Goal: Transaction & Acquisition: Purchase product/service

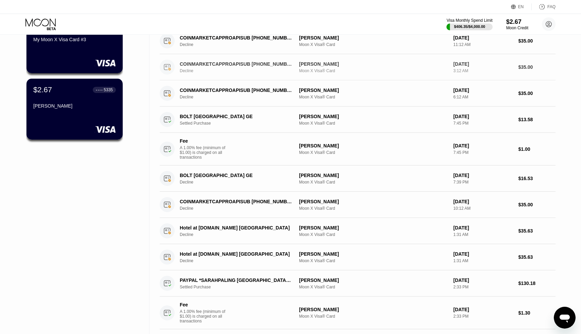
scroll to position [74, 0]
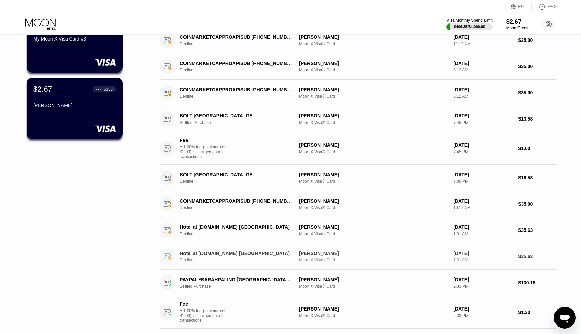
click at [206, 254] on div "Hotel at [DOMAIN_NAME] [GEOGRAPHIC_DATA]" at bounding box center [236, 252] width 112 height 5
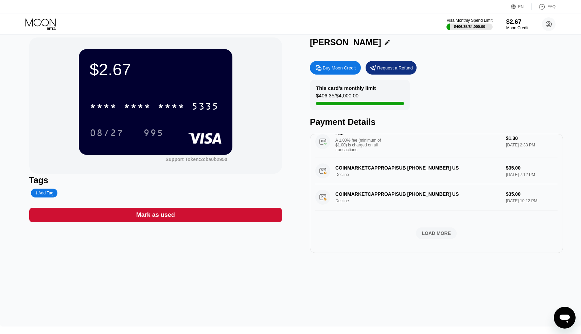
scroll to position [9, 0]
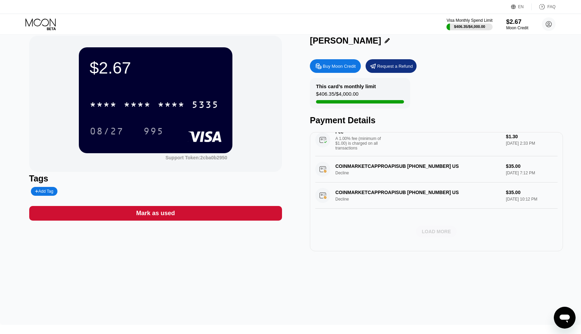
click at [439, 234] on div "LOAD MORE" at bounding box center [436, 231] width 29 height 6
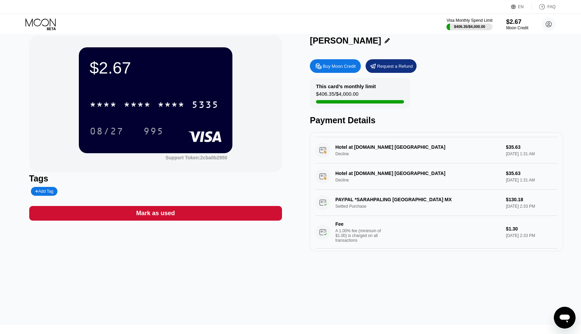
scroll to position [216, 0]
click at [375, 200] on div "PAYPAL *SARAHPALING MEXICO CITY MX Settled Purchase $130.18 Sep 18, 2025 2:33 P…" at bounding box center [437, 219] width 242 height 59
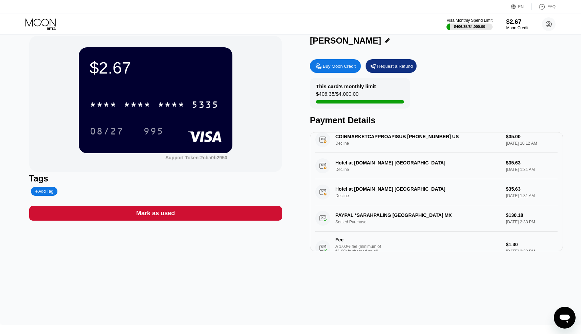
scroll to position [198, 0]
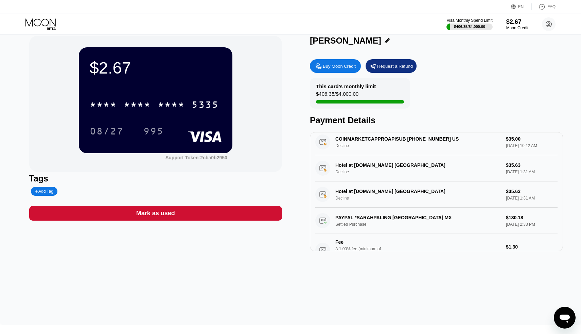
click at [371, 194] on div "Hotel at Booking.com Amsterdam NL Decline $35.63 Sep 20, 2025 1:31 AM" at bounding box center [437, 194] width 242 height 26
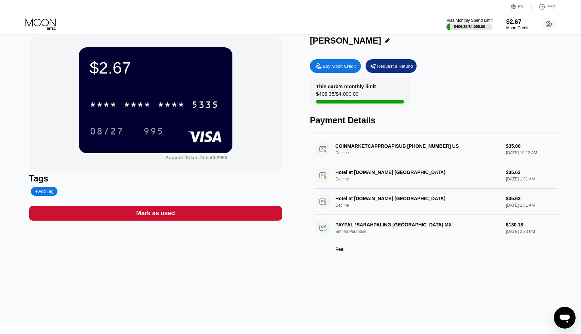
scroll to position [191, 0]
click at [339, 199] on div "Hotel at Booking.com Amsterdam NL Decline $35.63 Sep 20, 2025 1:31 AM" at bounding box center [437, 202] width 242 height 26
drag, startPoint x: 339, startPoint y: 199, endPoint x: 394, endPoint y: 199, distance: 54.4
click at [393, 199] on div "Hotel at Booking.com Amsterdam NL Decline $35.63 Sep 20, 2025 1:31 AM" at bounding box center [437, 202] width 242 height 26
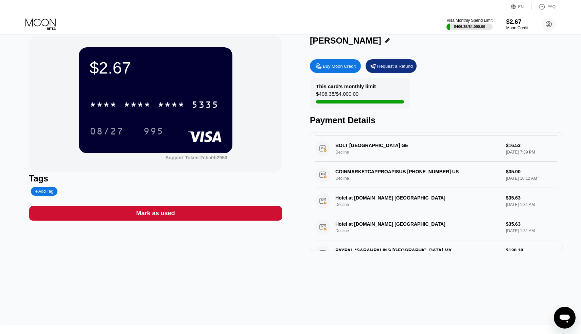
scroll to position [164, 0]
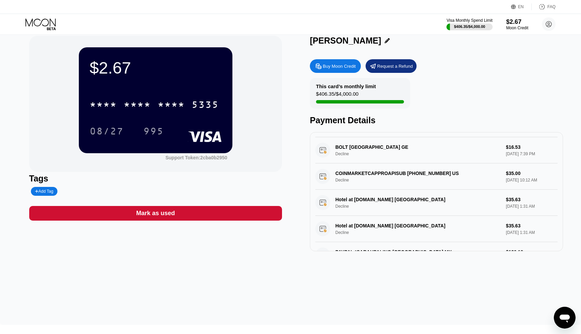
click at [394, 199] on div "Hotel at Booking.com Amsterdam NL Decline $35.63 Sep 20, 2025 1:31 AM" at bounding box center [437, 202] width 242 height 26
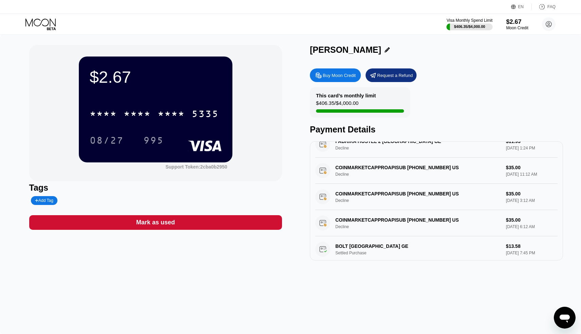
scroll to position [0, 0]
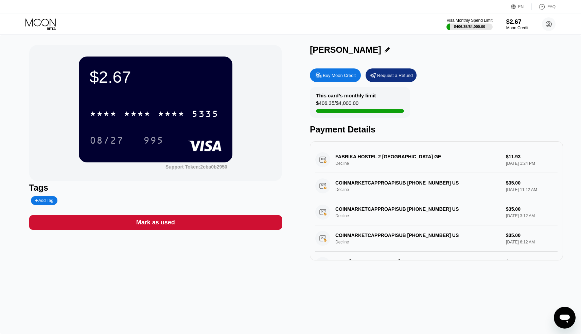
click at [339, 156] on div "FABRIKA HOSTEL 2 TBILISI GE Decline $11.93 Sep 23, 2025 1:24 PM" at bounding box center [437, 160] width 242 height 26
click at [365, 182] on div "COINMARKETCAPPROAPISUB +19179094911 US Decline $35.00 Sep 23, 2025 11:12 AM" at bounding box center [437, 186] width 242 height 26
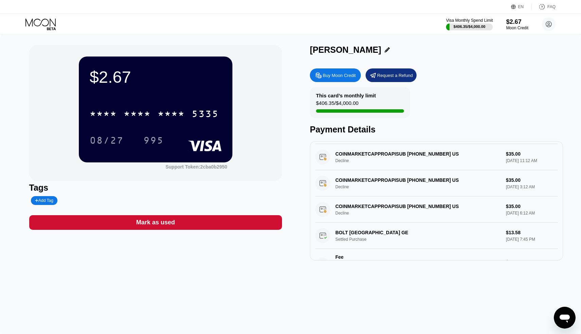
click at [447, 26] on div at bounding box center [469, 26] width 47 height 7
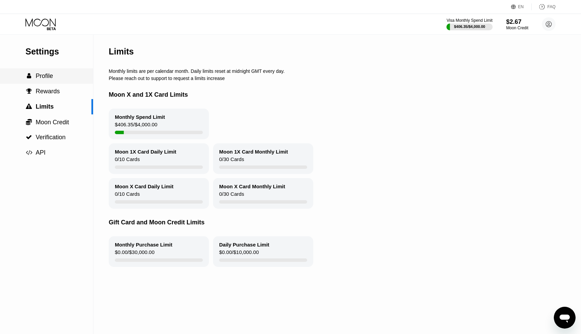
click at [60, 74] on div " Profile" at bounding box center [46, 75] width 93 height 7
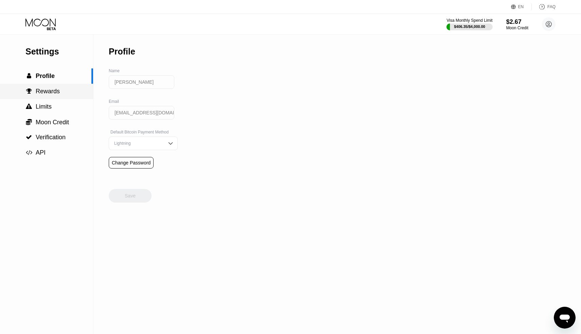
click at [58, 92] on span "Rewards" at bounding box center [48, 91] width 24 height 7
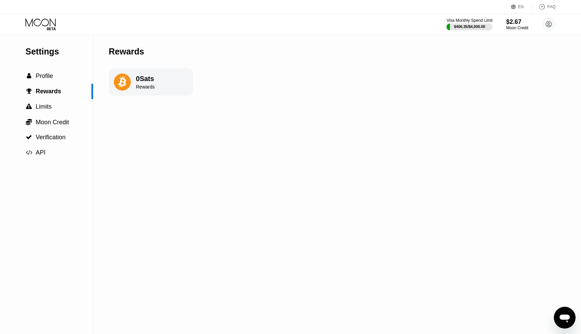
click at [125, 84] on icon at bounding box center [122, 82] width 8 height 11
click at [67, 103] on div " Limits" at bounding box center [46, 106] width 93 height 7
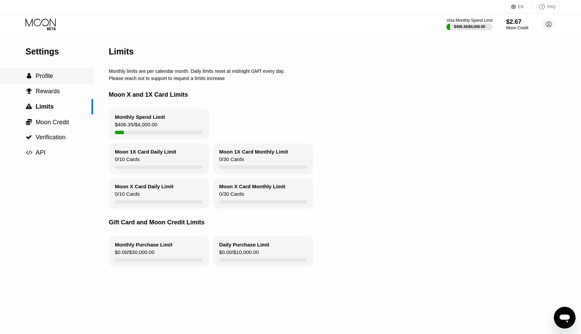
click at [57, 73] on div " Profile" at bounding box center [46, 75] width 93 height 7
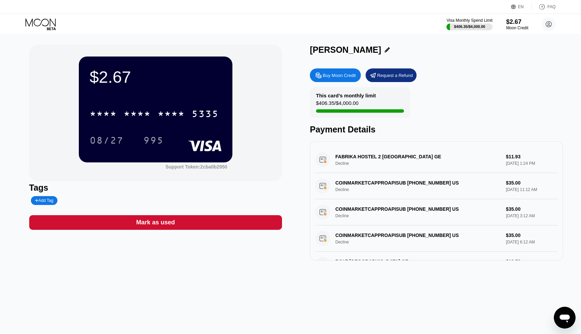
click at [346, 73] on div "Buy Moon Credit" at bounding box center [339, 75] width 33 height 6
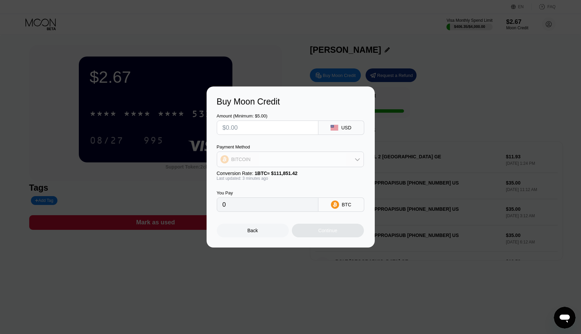
click at [345, 156] on div "BITCOIN" at bounding box center [290, 159] width 147 height 14
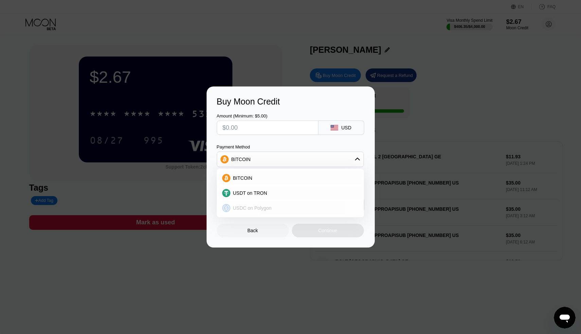
click at [336, 210] on div "USDC on Polygon" at bounding box center [295, 207] width 128 height 5
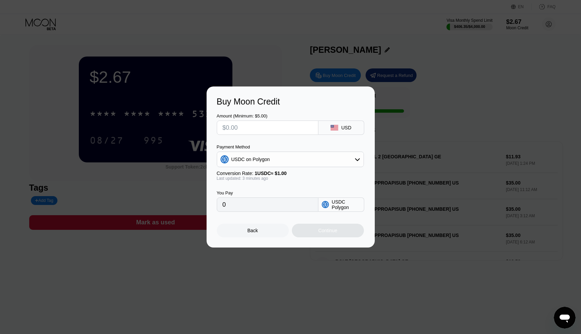
click at [278, 157] on div "USDC on Polygon" at bounding box center [290, 159] width 147 height 14
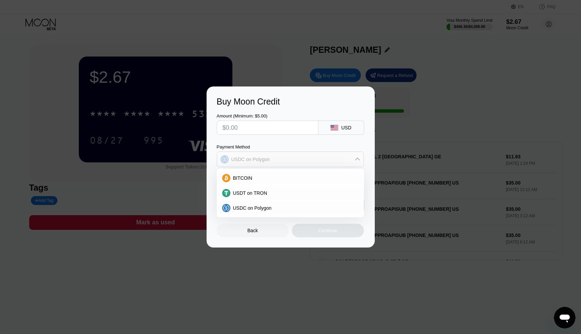
click at [282, 158] on div "USDC on Polygon" at bounding box center [290, 159] width 147 height 14
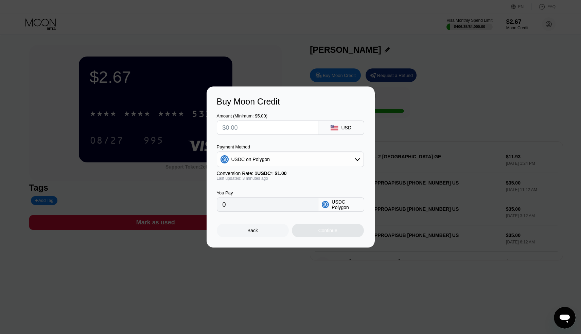
click at [244, 179] on div "Last updated: 3 minutes ago" at bounding box center [290, 178] width 147 height 5
click at [340, 127] on div "USD" at bounding box center [342, 127] width 46 height 14
click at [355, 160] on icon at bounding box center [357, 158] width 5 height 5
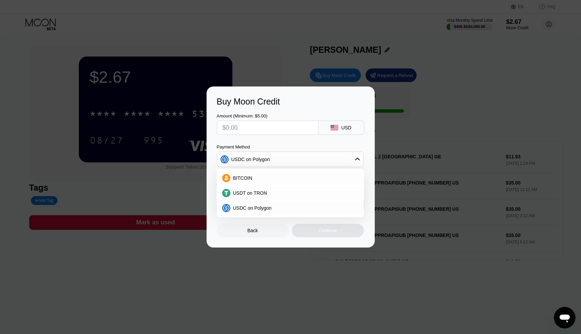
click at [355, 160] on icon at bounding box center [357, 158] width 5 height 5
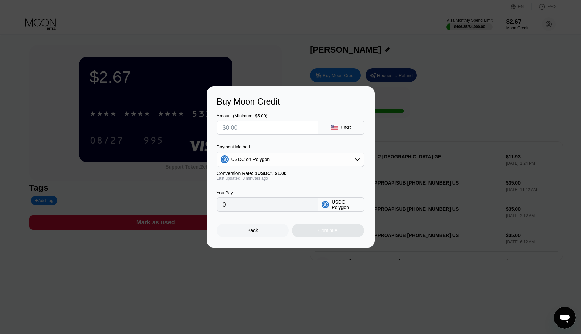
click at [276, 125] on input "text" at bounding box center [268, 128] width 90 height 14
type input "$1"
type input "1.00000000"
type input "$10"
type input "10.00000000"
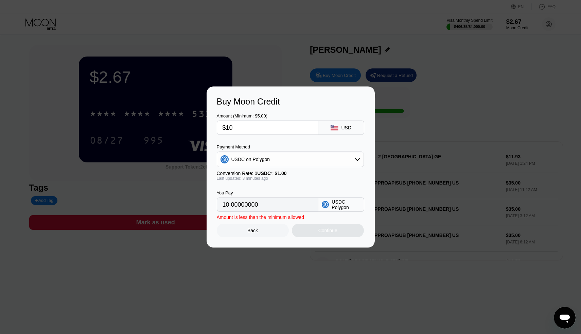
type input "$100"
type input "100.00000000"
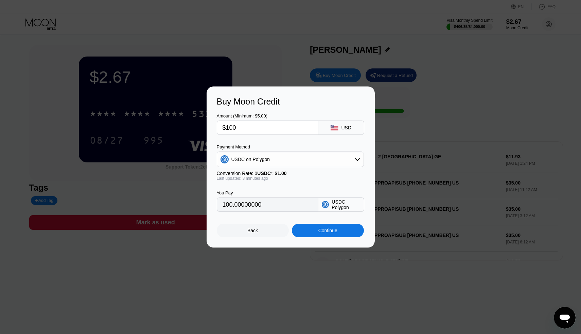
type input "$10"
type input "10.00000000"
type input "$1"
type input "1.00000000"
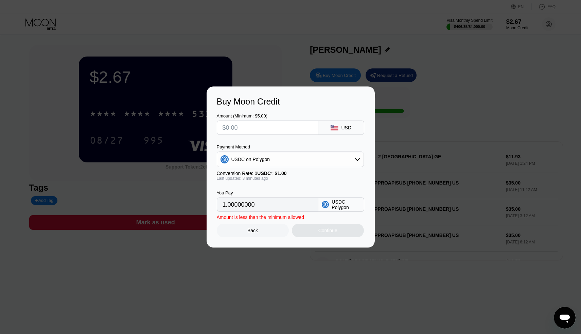
type input "0"
click at [266, 127] on input "text" at bounding box center [268, 128] width 90 height 14
type input "$1"
type input "1.00000000"
type input "$10"
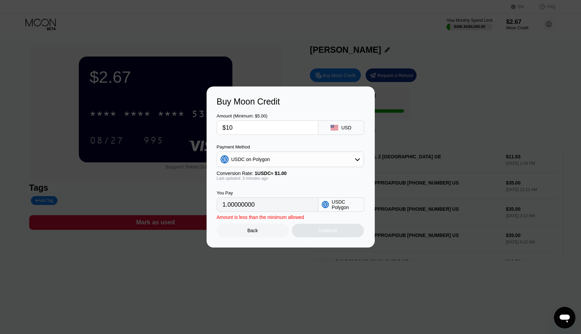
type input "10.00000000"
type input "$100"
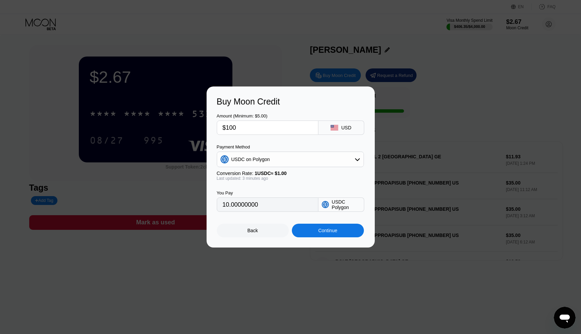
type input "100.00000000"
type input "$1000"
type input "1000.00000000"
type input "$100"
type input "100.00000000"
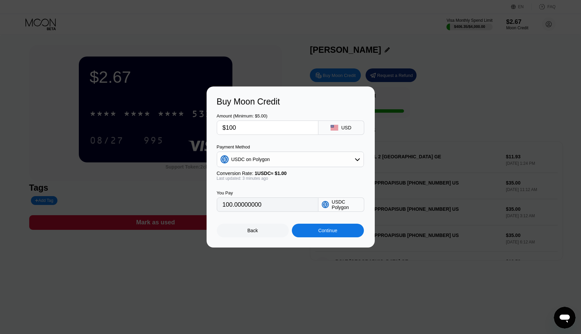
type input "$10"
type input "10.00000000"
type input "$1"
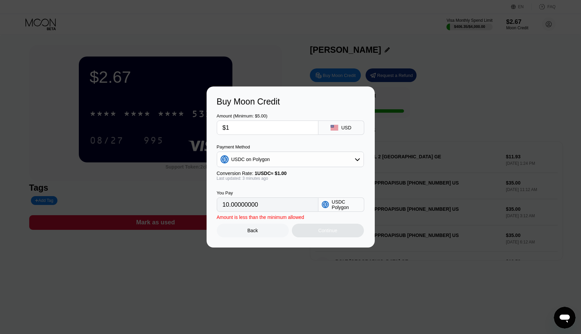
type input "1.00000000"
click at [357, 163] on div "USDC on Polygon" at bounding box center [290, 159] width 147 height 14
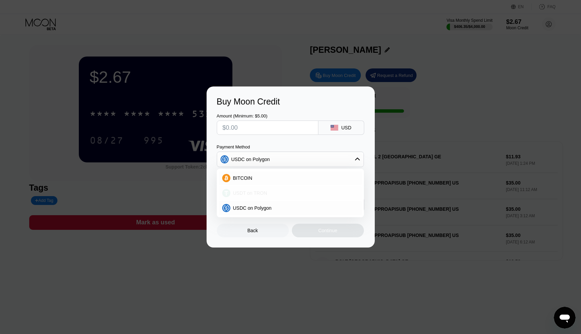
click at [290, 198] on div "USDT on TRON" at bounding box center [290, 193] width 143 height 14
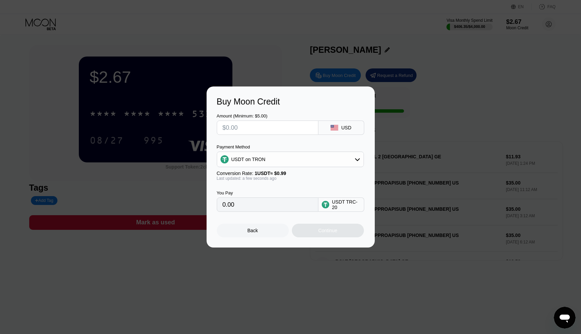
click at [249, 132] on input "text" at bounding box center [268, 128] width 90 height 14
click at [317, 162] on div "USDT on TRON" at bounding box center [290, 159] width 147 height 14
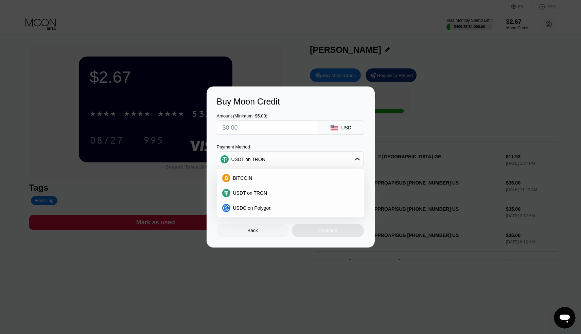
click at [278, 215] on div "BITCOIN USDT on TRON USDC on Polygon" at bounding box center [290, 193] width 147 height 48
click at [274, 208] on div "USDC on Polygon" at bounding box center [295, 207] width 128 height 5
type input "0"
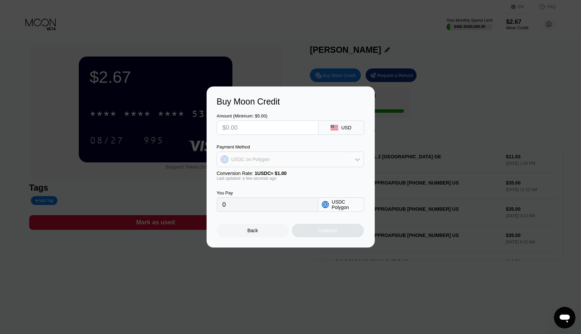
click at [280, 165] on div "USDC on Polygon" at bounding box center [290, 159] width 147 height 14
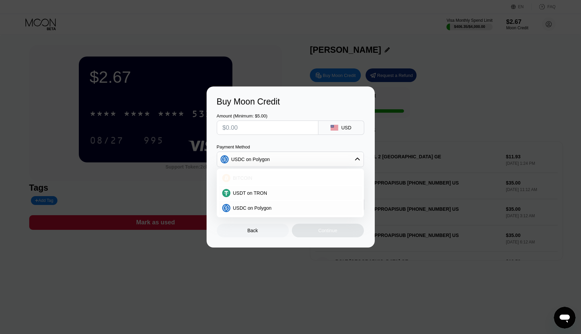
click at [272, 175] on div "BITCOIN" at bounding box center [295, 177] width 128 height 5
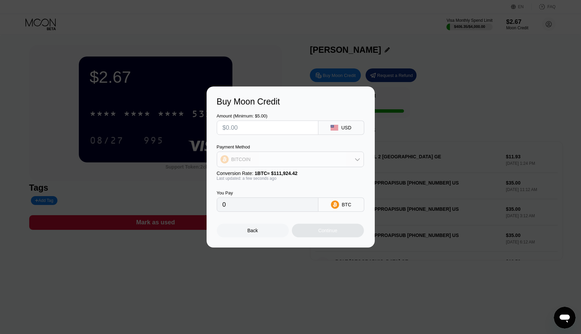
click at [314, 158] on div "BITCOIN" at bounding box center [290, 159] width 147 height 14
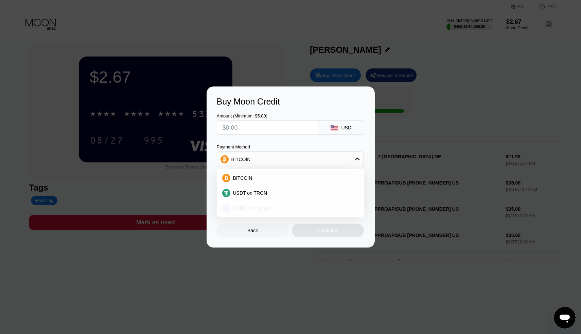
click at [298, 204] on div "USDC on Polygon" at bounding box center [290, 208] width 143 height 14
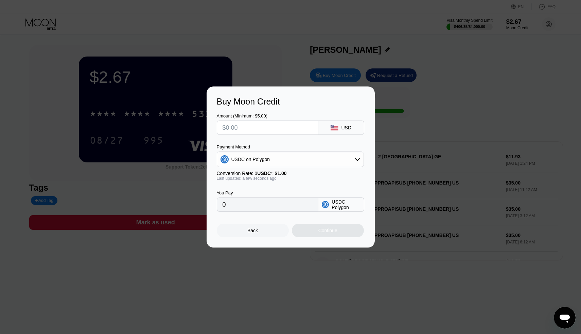
click at [281, 126] on input "text" at bounding box center [268, 128] width 90 height 14
type input "$3"
type input "3.00000000"
type input "$35"
type input "35.00000000"
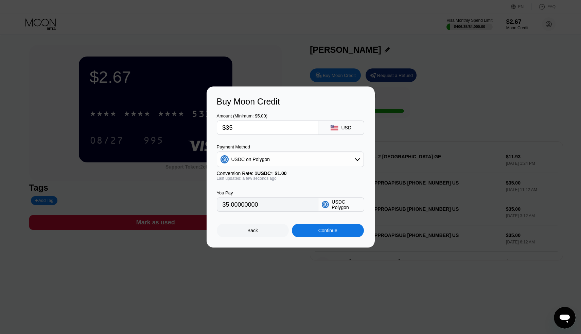
type input "$35"
click at [312, 227] on div "Continue" at bounding box center [328, 230] width 72 height 14
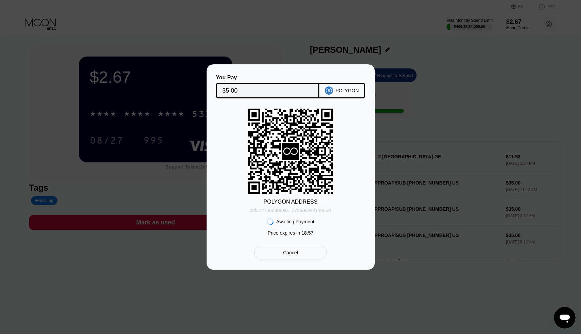
click at [305, 208] on div "0xf372788d886e0...37560Ce5f18055B" at bounding box center [291, 209] width 82 height 5
click at [341, 89] on div "POLYGON" at bounding box center [347, 90] width 23 height 5
click at [238, 91] on input "35.00" at bounding box center [267, 91] width 91 height 14
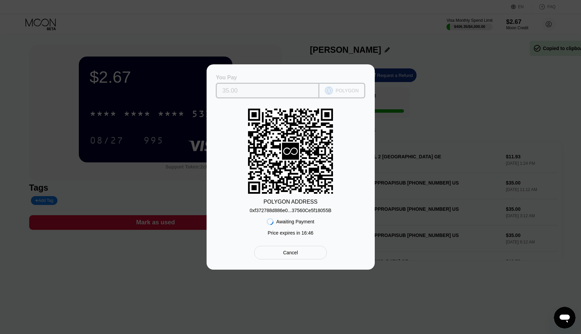
click at [238, 91] on input "35.00" at bounding box center [267, 91] width 91 height 14
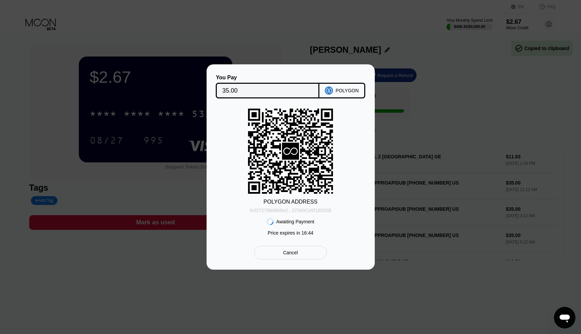
click at [291, 207] on div "0xf372788d886e0...37560Ce5f18055B" at bounding box center [291, 209] width 82 height 5
click at [306, 256] on div "Cancel" at bounding box center [290, 252] width 72 height 14
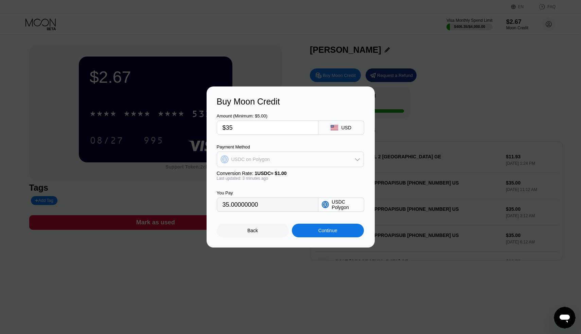
click at [245, 157] on div "USDC on Polygon" at bounding box center [251, 158] width 39 height 5
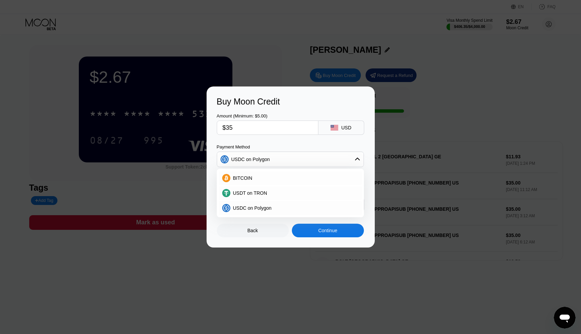
click at [299, 140] on div "Amount (Minimum: $5.00) $35 USD Payment Method USDC on Polygon BITCOIN USDT on …" at bounding box center [291, 158] width 148 height 105
click at [342, 159] on div "USDC on Polygon" at bounding box center [290, 159] width 147 height 14
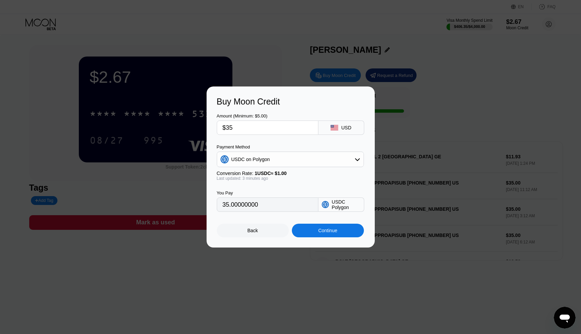
click at [333, 203] on div "USDC Polygon" at bounding box center [346, 204] width 29 height 11
click at [252, 130] on input "$35" at bounding box center [268, 128] width 90 height 14
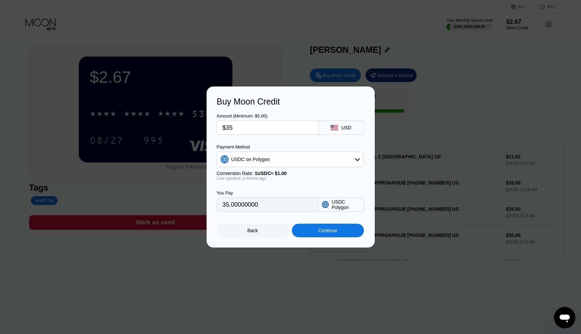
click at [252, 130] on input "$35" at bounding box center [268, 128] width 90 height 14
type input "$3"
type input "3.00000000"
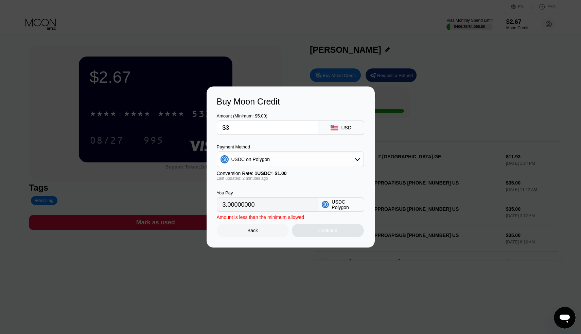
type input "$35"
type input "35.00000000"
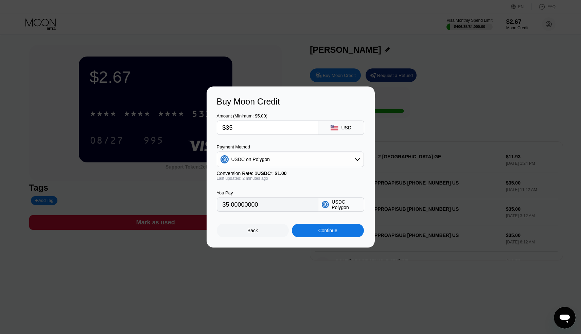
click at [316, 234] on div "Continue" at bounding box center [328, 230] width 72 height 14
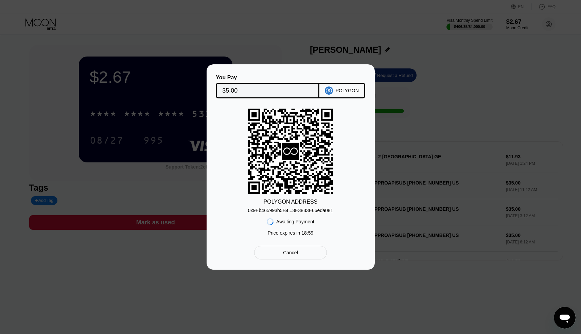
click at [308, 209] on div "0x9Eb465993b5B4...3E3833E66eda081" at bounding box center [290, 209] width 85 height 5
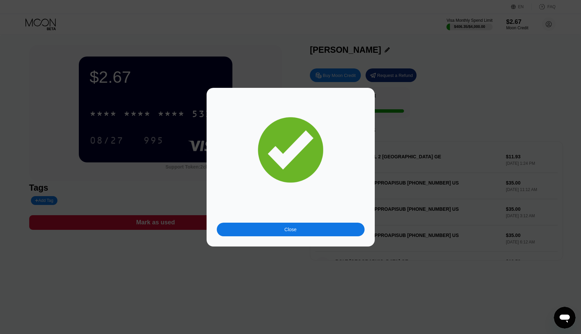
click at [290, 227] on div "Close" at bounding box center [291, 228] width 12 height 5
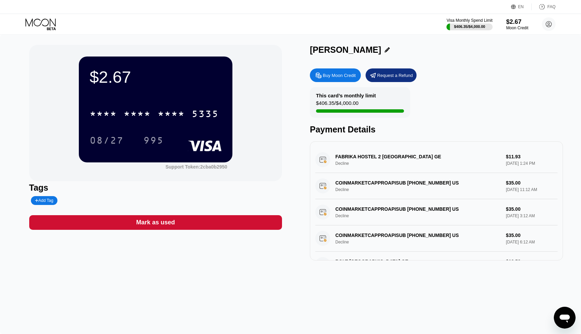
click at [339, 104] on div "$406.35 / $4,000.00" at bounding box center [337, 104] width 43 height 9
click at [320, 119] on div "This card’s monthly limit $406.35 / $4,000.00 Payment Details" at bounding box center [436, 110] width 253 height 47
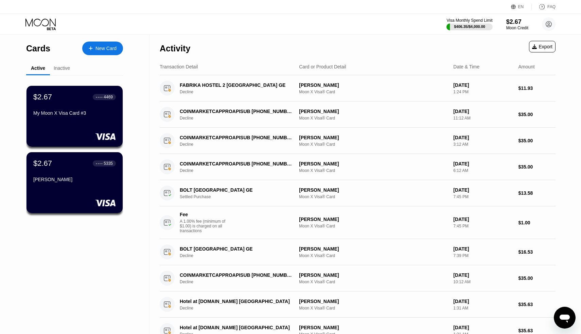
click at [65, 67] on div "Inactive" at bounding box center [62, 67] width 16 height 5
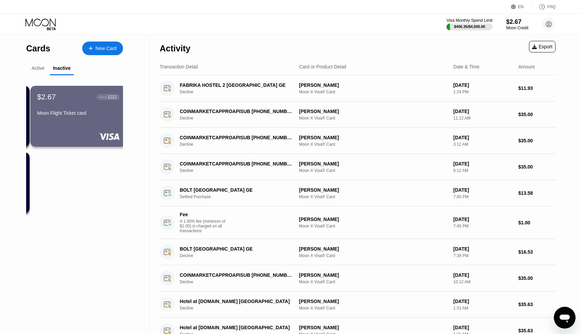
click at [20, 71] on div "Cards New Card Active Inactive $2.67 ● ● ● ● 4469 My Moon X Visa Card #3 $2.67 …" at bounding box center [75, 263] width 150 height 457
click at [31, 71] on div "Active" at bounding box center [38, 68] width 24 height 13
click at [41, 67] on div "Active" at bounding box center [38, 67] width 13 height 5
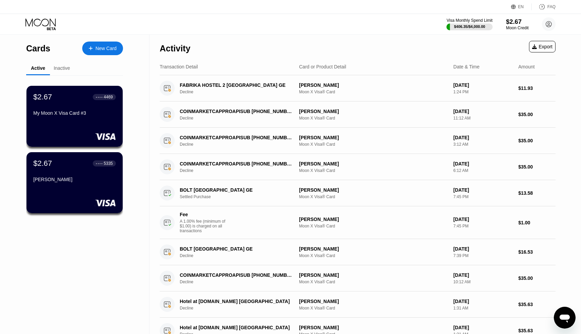
click at [517, 22] on div "$2.67" at bounding box center [517, 21] width 23 height 7
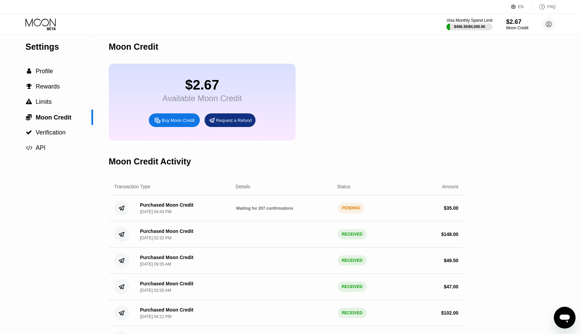
scroll to position [6, 0]
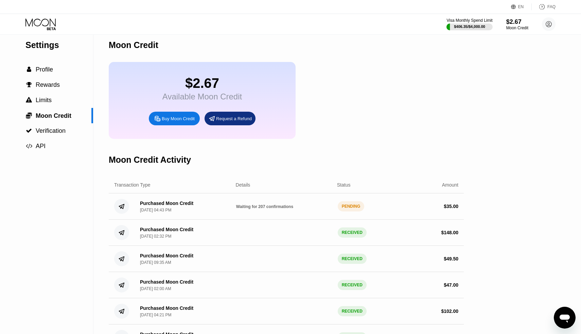
click at [247, 209] on span "Waiting for 207 confirmations" at bounding box center [264, 206] width 57 height 5
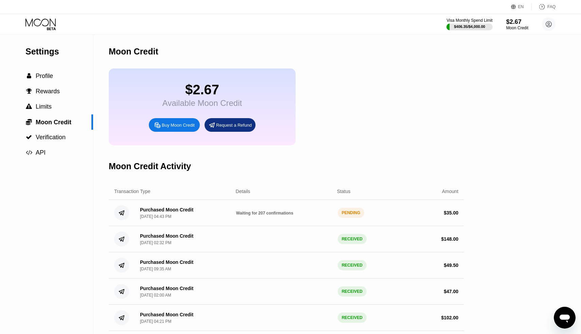
click at [170, 211] on div "Purchased Moon Credit" at bounding box center [166, 209] width 53 height 5
click at [285, 214] on span "Waiting for 150 confirmations" at bounding box center [264, 212] width 57 height 5
